Goal: Information Seeking & Learning: Check status

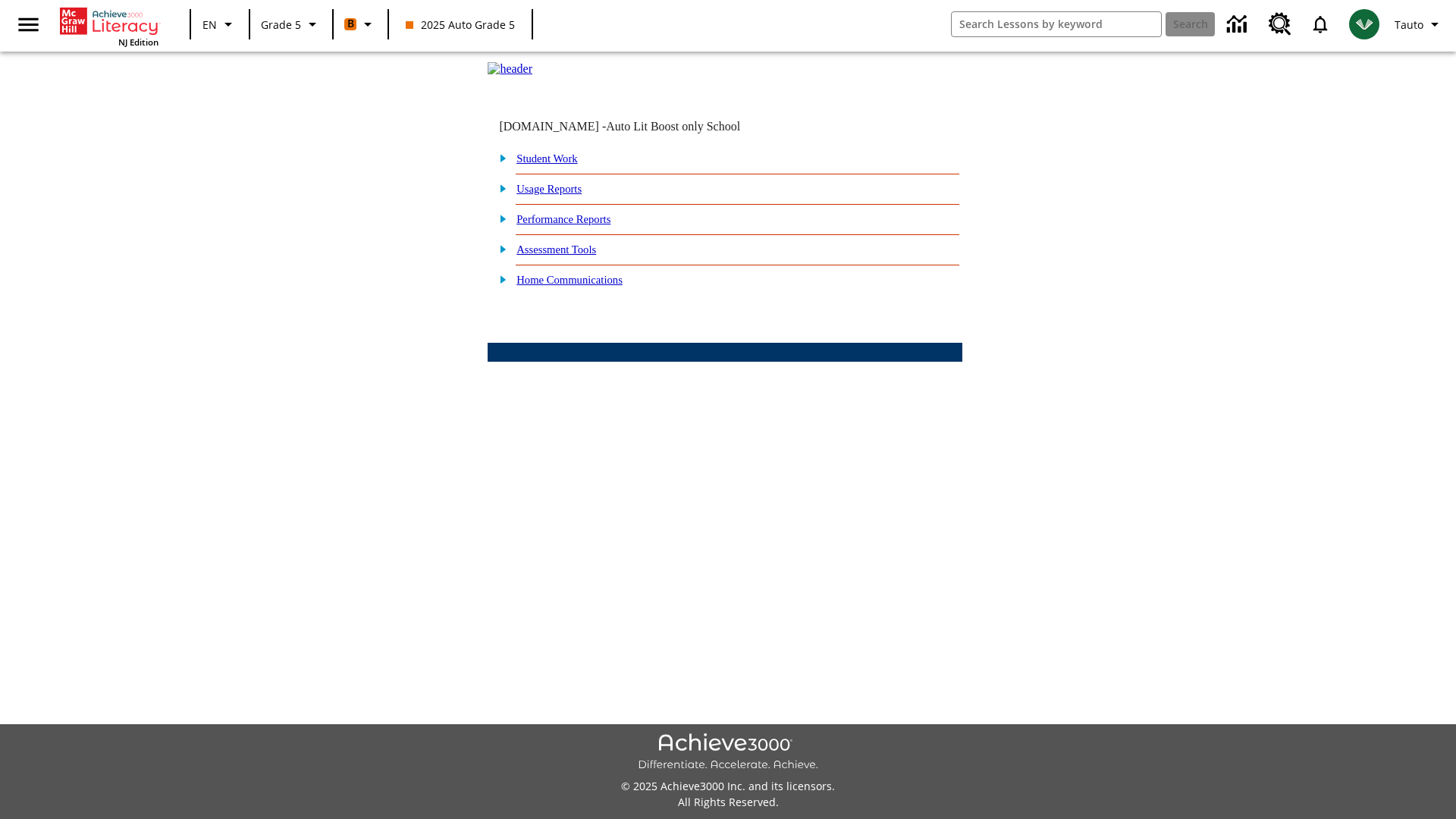
click at [580, 225] on link "Performance Reports" at bounding box center [563, 219] width 94 height 12
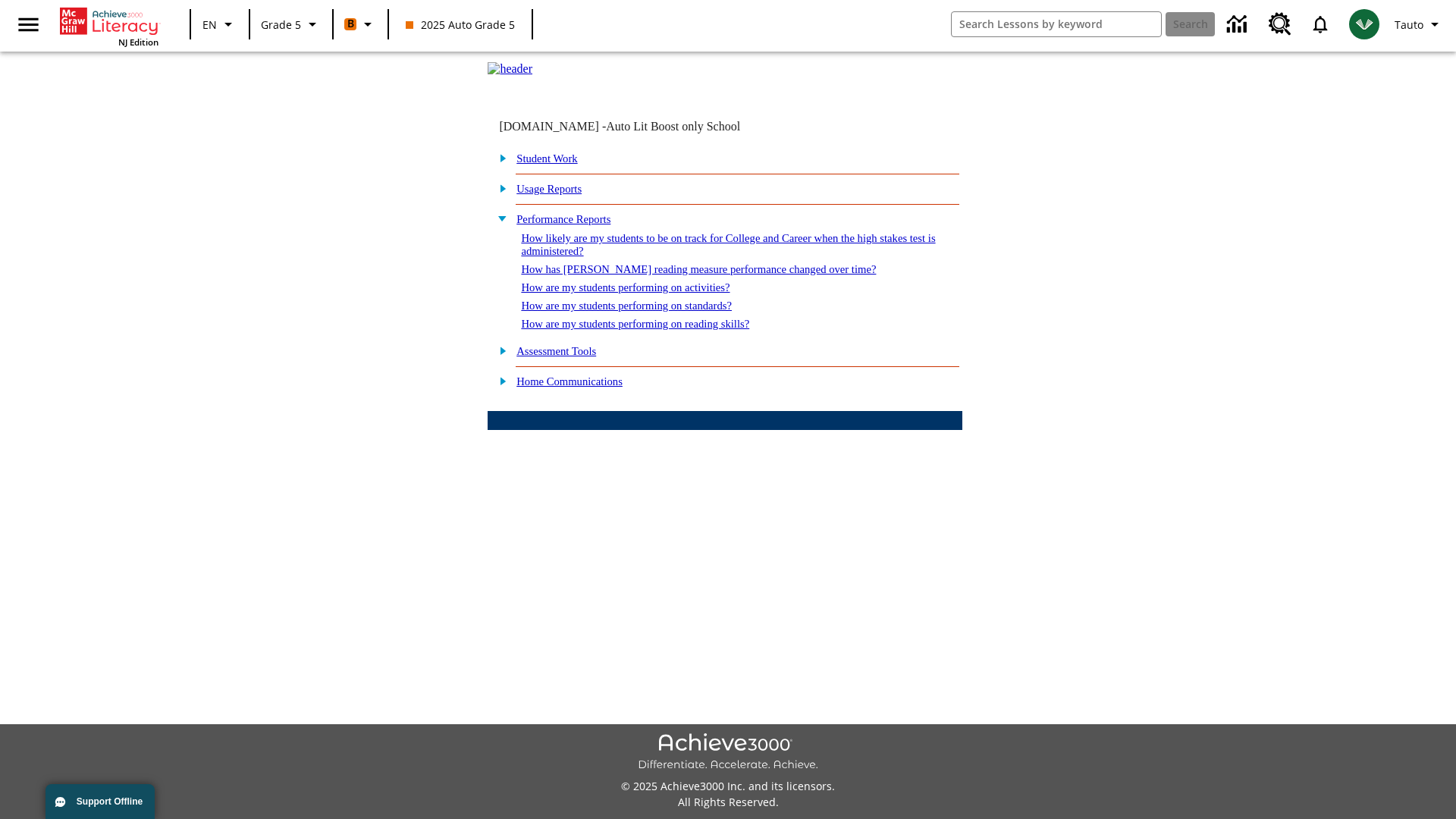
click at [700, 257] on link "How likely are my students to be on track for College and Career when the high …" at bounding box center [728, 244] width 414 height 25
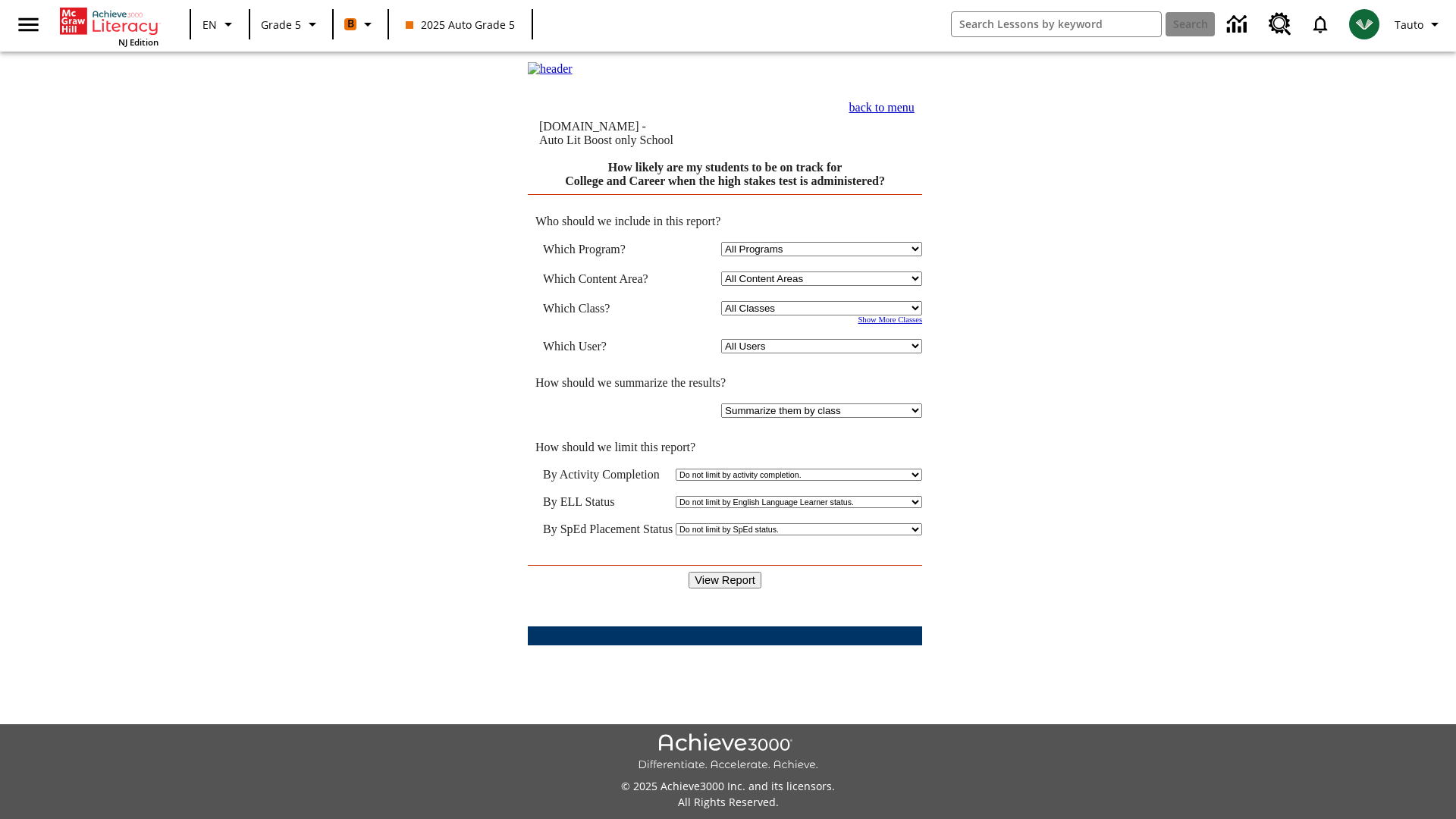
click at [824, 310] on select "Select a Class: All Classes 2025 Auto Grade 5 OL 2025 Auto Grade 6" at bounding box center [821, 308] width 201 height 15
select select "11133131"
click at [824, 349] on select "All Users Cat, Sautoen Cat, Sautoes Cat, Sautoss Donotlogin, Sautoen Twoschools…" at bounding box center [821, 346] width 201 height 15
select select "21437107"
click at [725, 572] on input "View Report" at bounding box center [725, 580] width 73 height 17
